Goal: Task Accomplishment & Management: Use online tool/utility

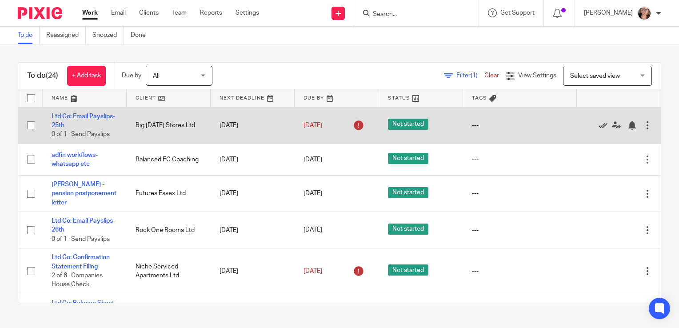
click at [599, 124] on icon at bounding box center [603, 125] width 9 height 9
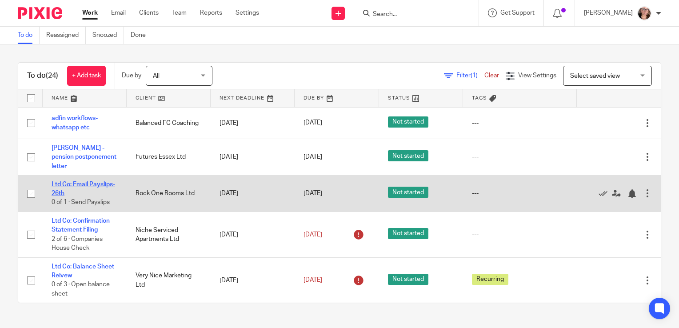
click at [77, 181] on link "Ltd Co: Email Payslips- 26th" at bounding box center [84, 188] width 64 height 15
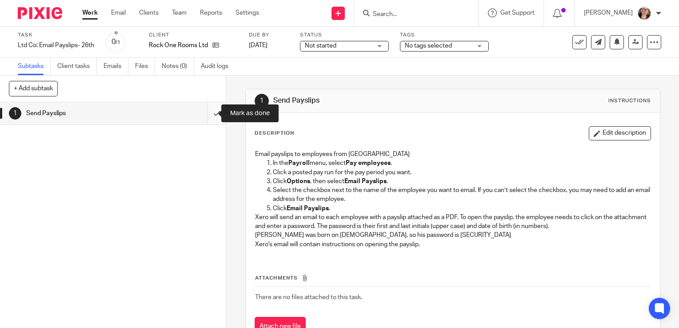
click at [210, 110] on input "submit" at bounding box center [113, 113] width 226 height 22
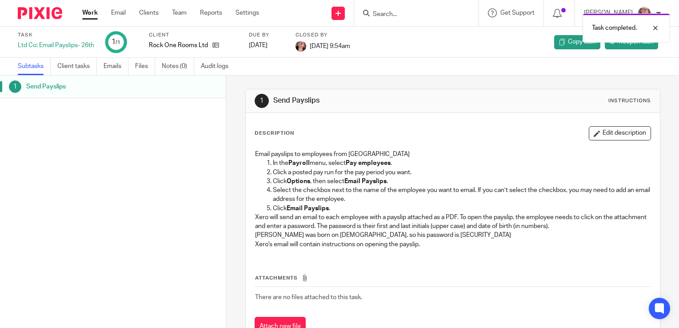
click at [91, 15] on link "Work" at bounding box center [90, 12] width 16 height 9
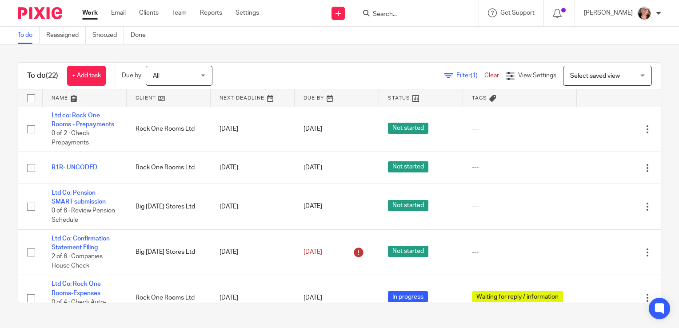
scroll to position [642, 0]
